Goal: Task Accomplishment & Management: Manage account settings

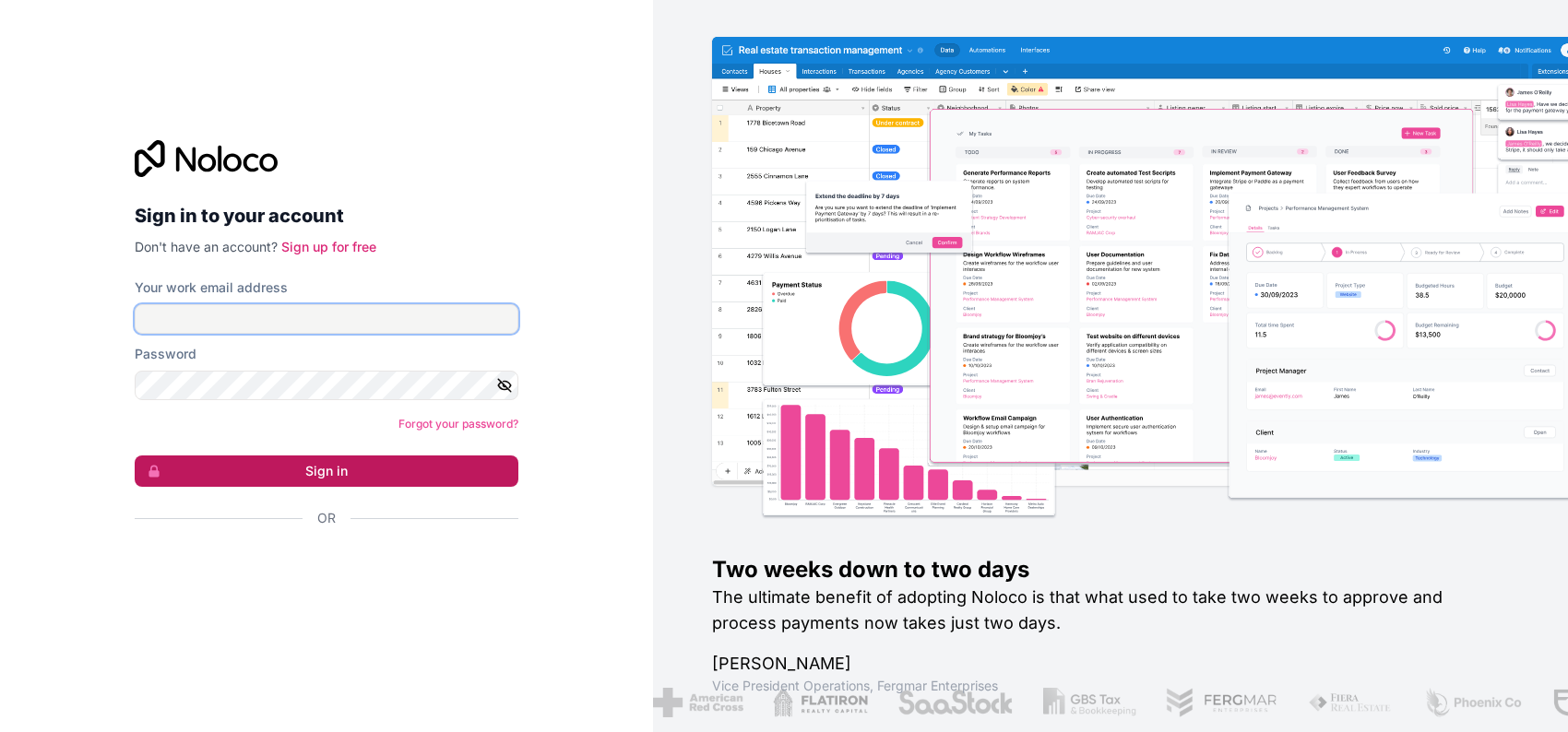
type input "**********"
click at [344, 470] on button "Sign in" at bounding box center [326, 471] width 384 height 31
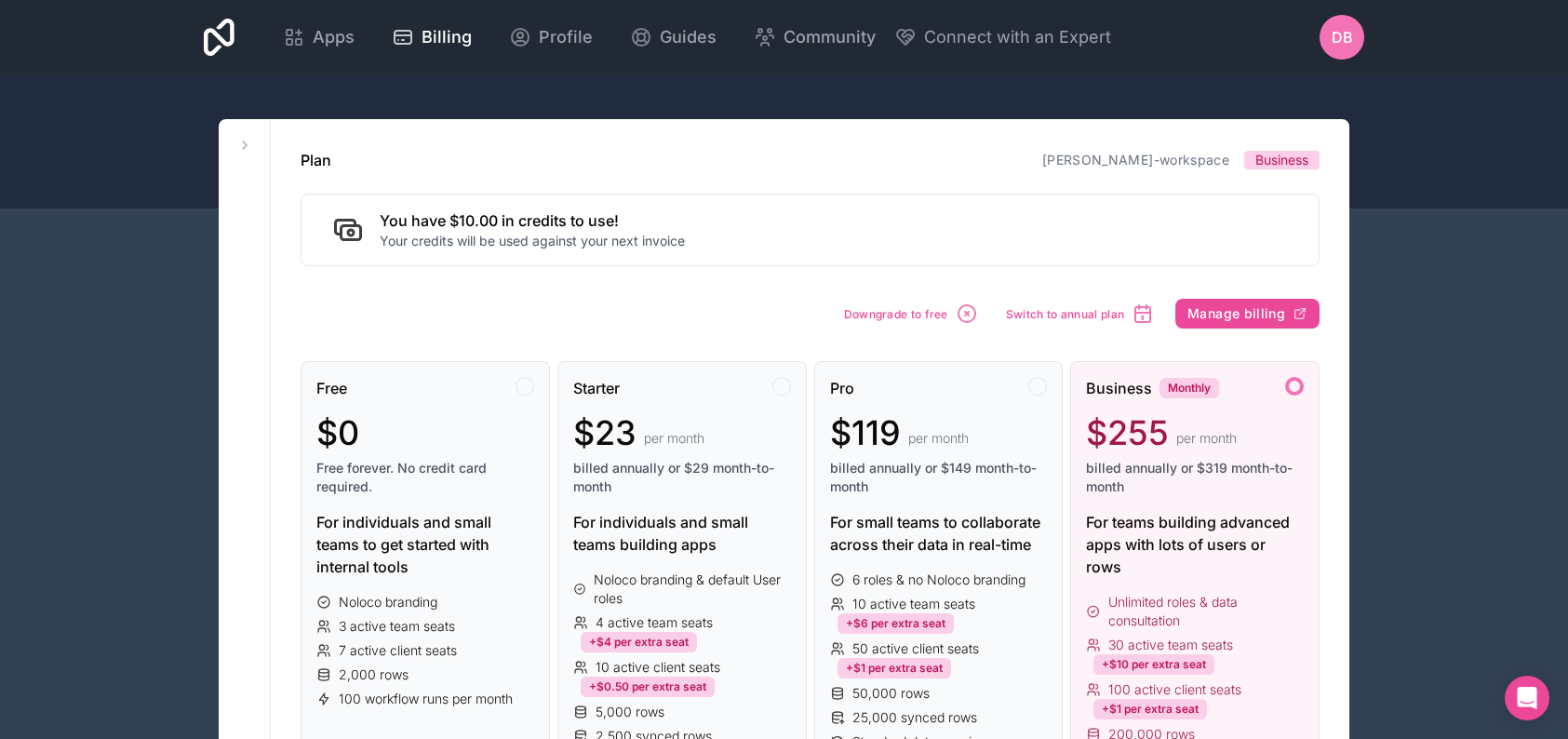
click at [223, 45] on icon at bounding box center [219, 37] width 30 height 37
